Goal: Information Seeking & Learning: Learn about a topic

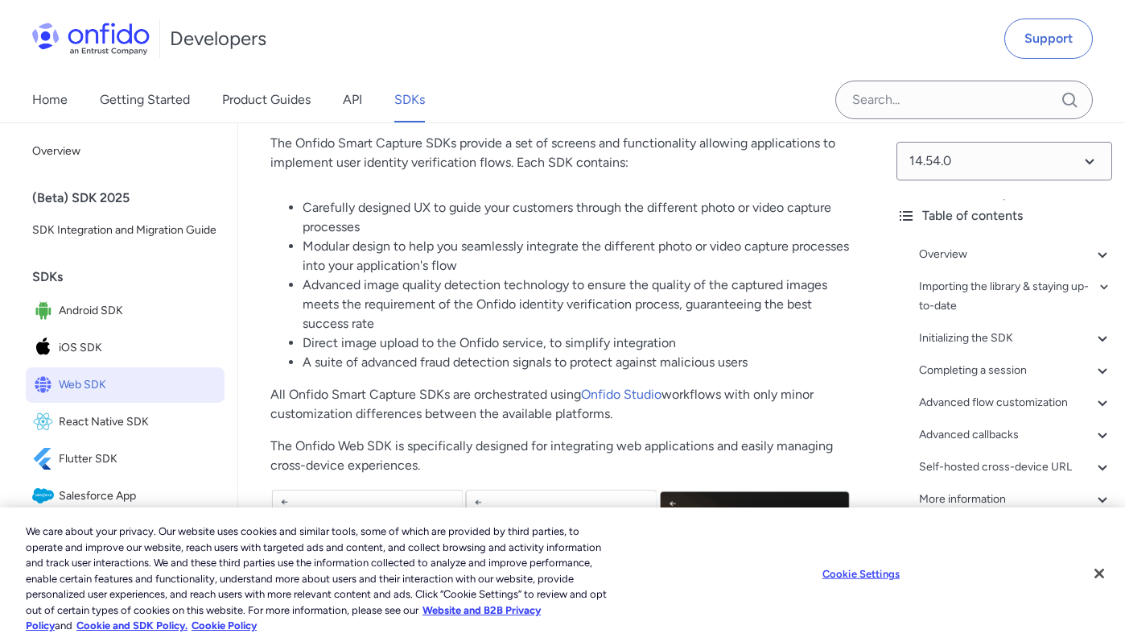
scroll to position [270, 0]
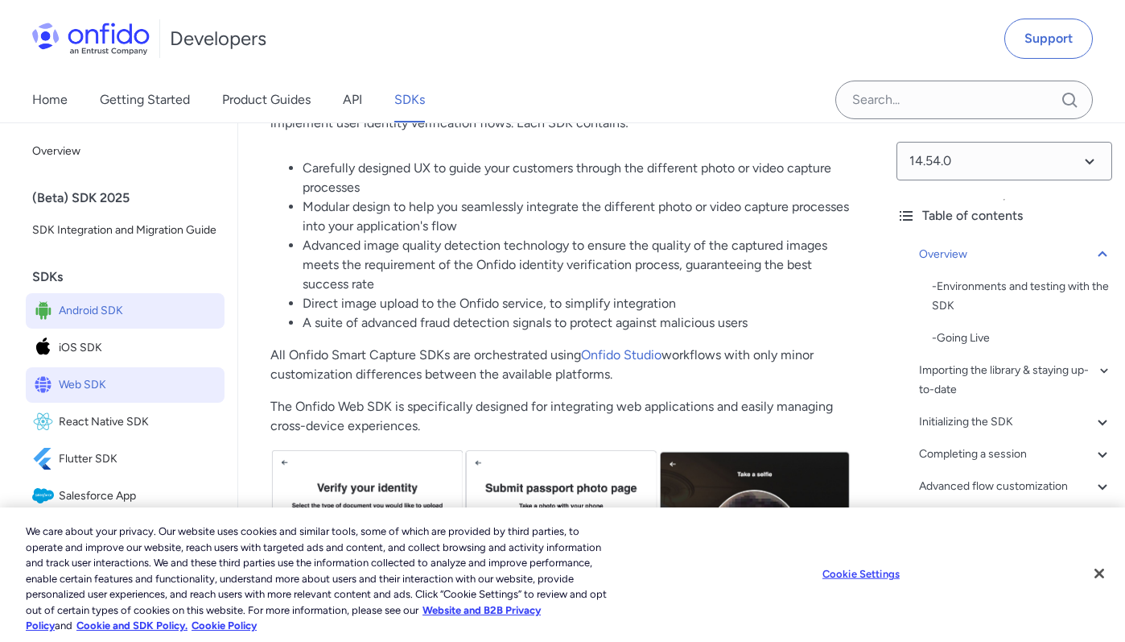
click at [121, 328] on link "Android SDK" at bounding box center [125, 310] width 199 height 35
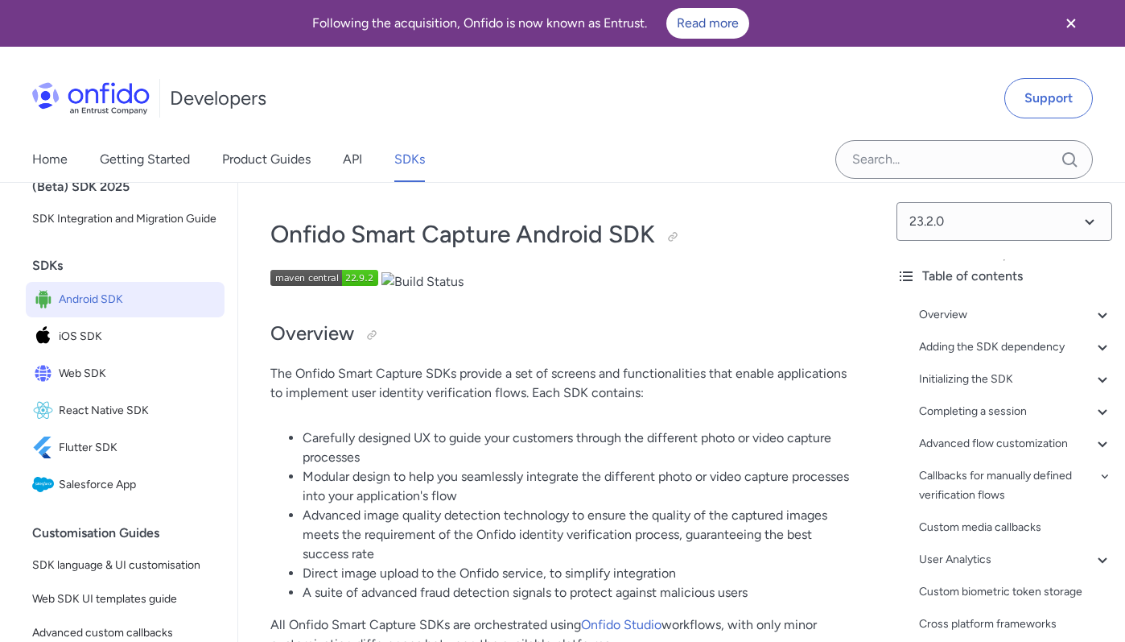
scroll to position [183, 0]
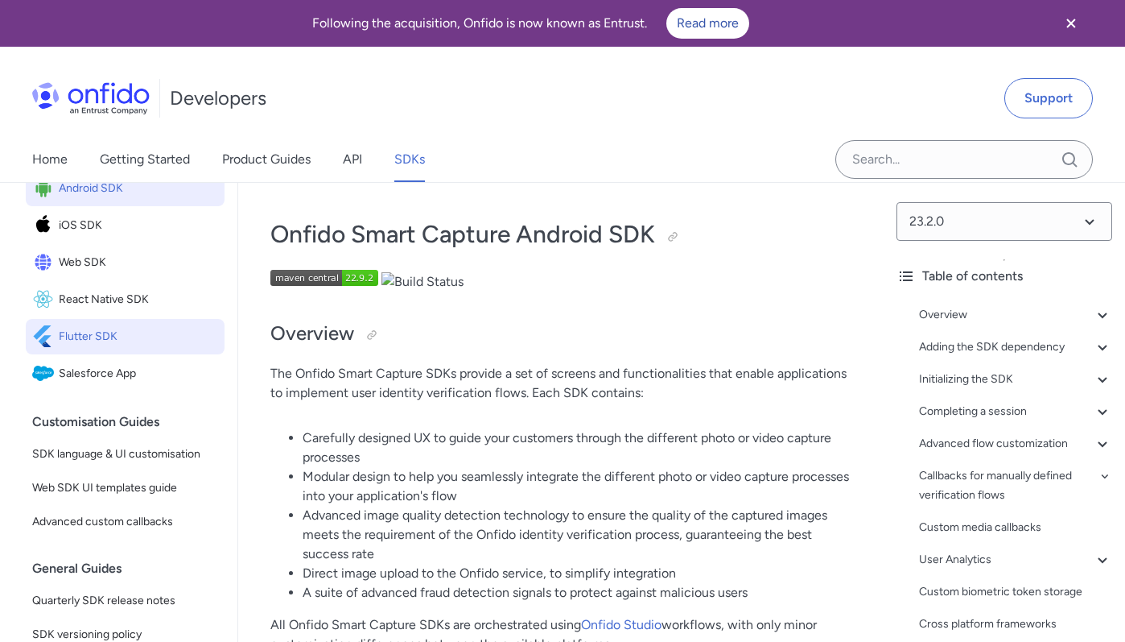
click at [120, 337] on span "Flutter SDK" at bounding box center [138, 336] width 159 height 23
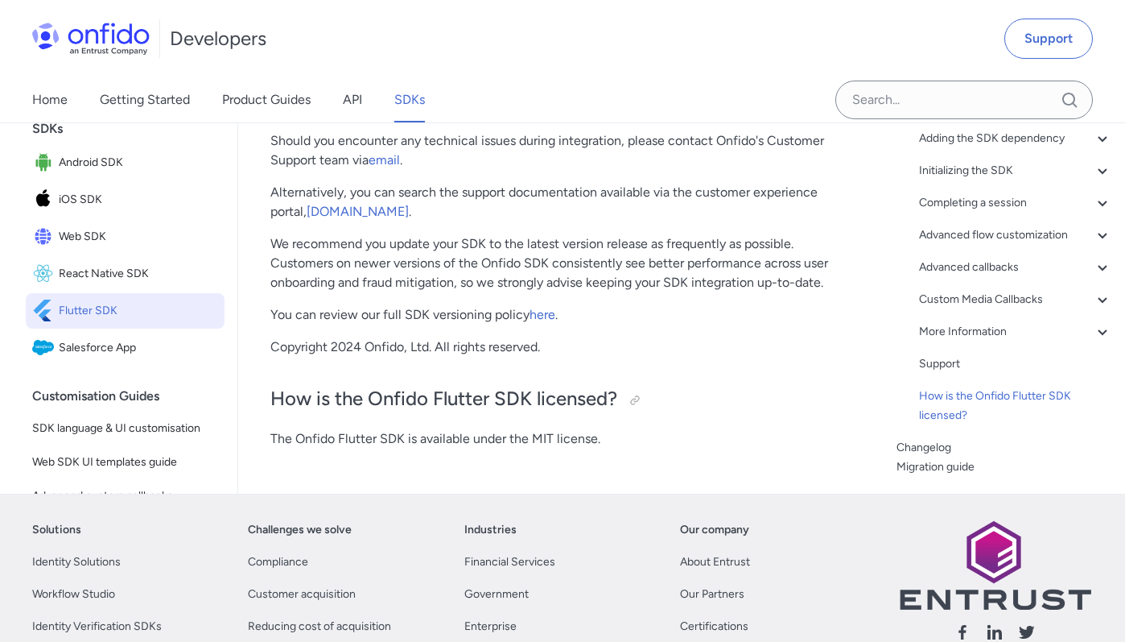
scroll to position [15434, 0]
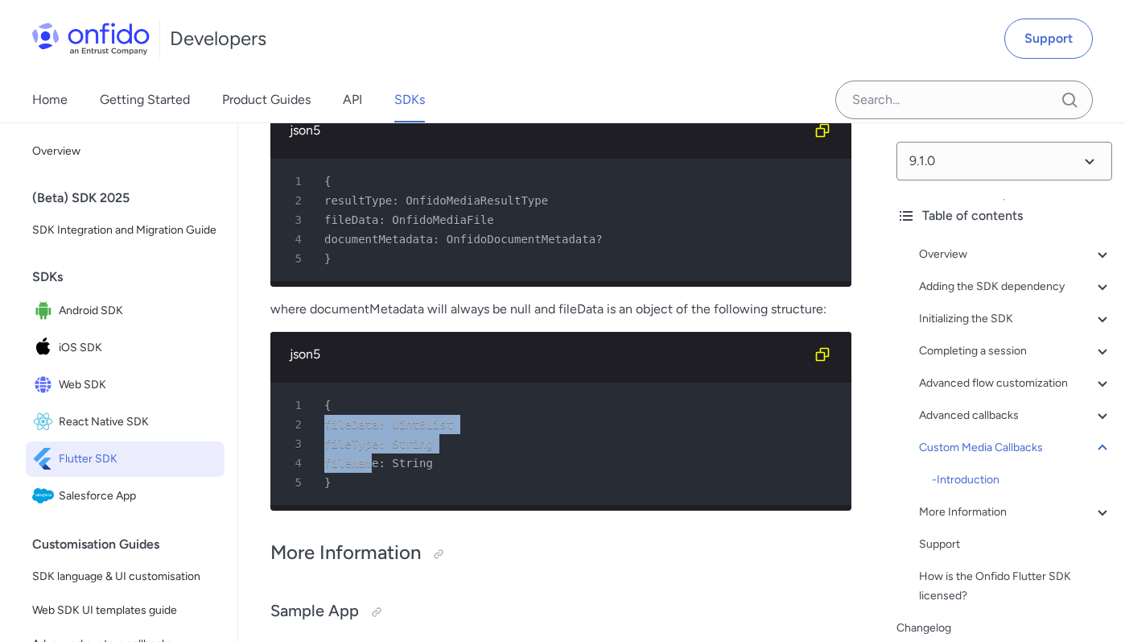
drag, startPoint x: 332, startPoint y: 473, endPoint x: 368, endPoint y: 527, distance: 64.3
click at [370, 505] on pre "1 { 2 fileData: Uint8List 3 fileType: String 4 fileName: String 5 }" at bounding box center [560, 443] width 581 height 122
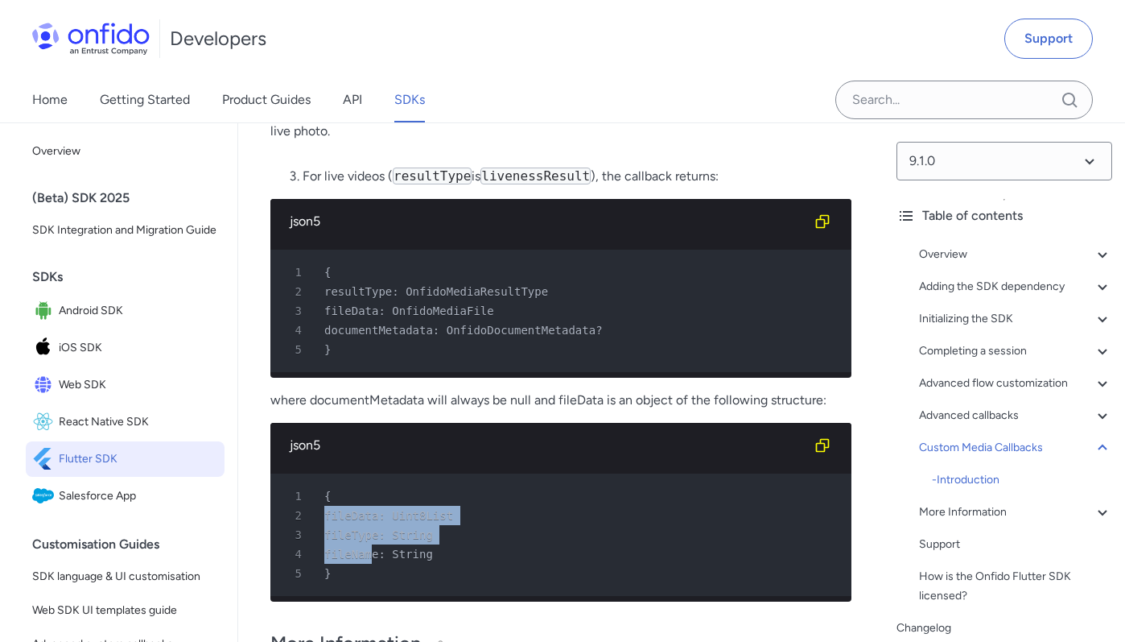
scroll to position [15216, 0]
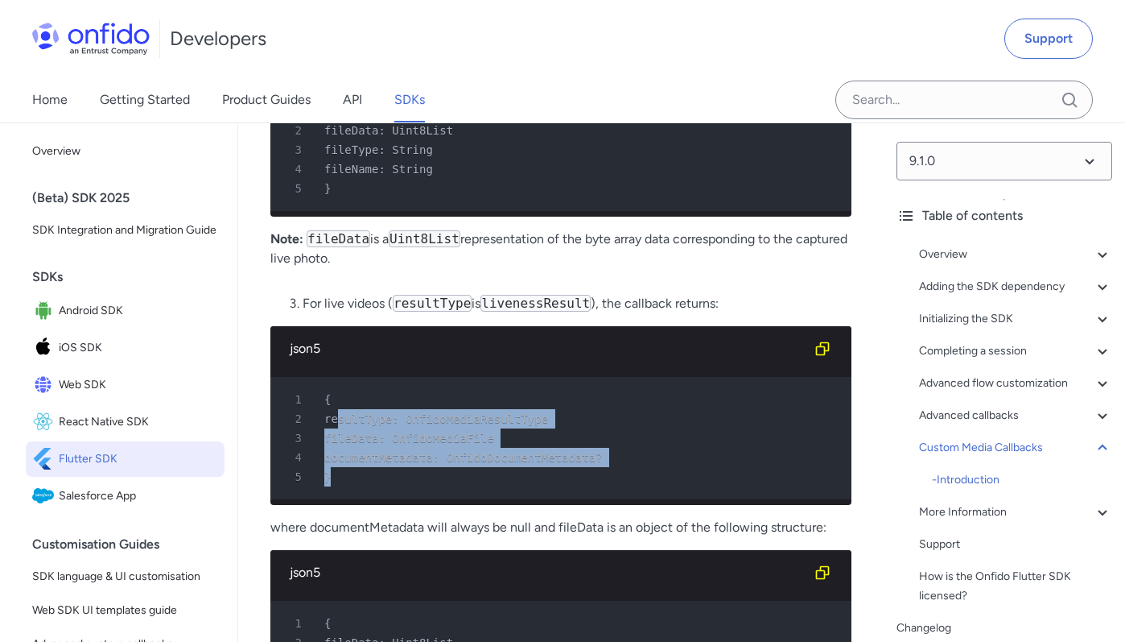
drag, startPoint x: 340, startPoint y: 485, endPoint x: 368, endPoint y: 561, distance: 80.8
click at [368, 505] on div "1 { 2 resultType: OnfidoMediaResultType 3 fileData: OnfidoMediaFile 4 documentM…" at bounding box center [560, 438] width 581 height 134
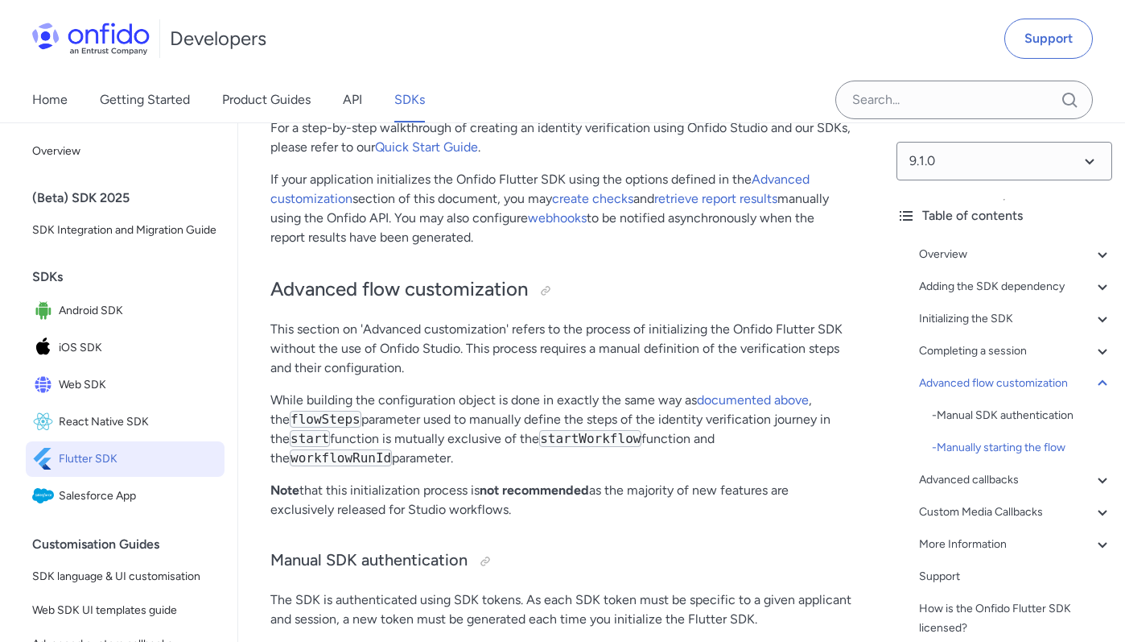
scroll to position [8149, 0]
